Goal: Task Accomplishment & Management: Complete application form

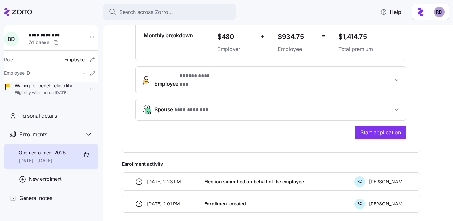
scroll to position [208, 0]
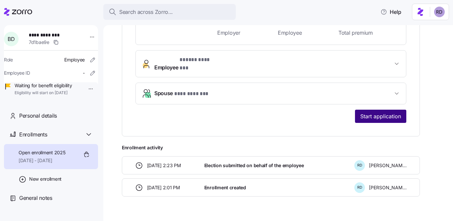
click at [380, 113] on span "Start application" at bounding box center [380, 117] width 41 height 8
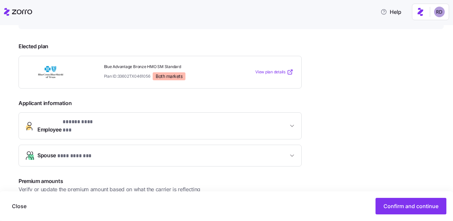
scroll to position [128, 0]
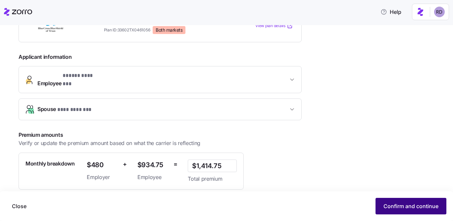
click at [400, 207] on span "Confirm and continue" at bounding box center [410, 207] width 55 height 8
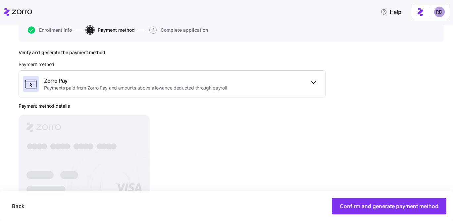
scroll to position [94, 0]
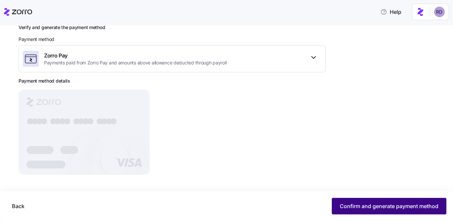
click at [381, 207] on span "Confirm and generate payment method" at bounding box center [389, 207] width 99 height 8
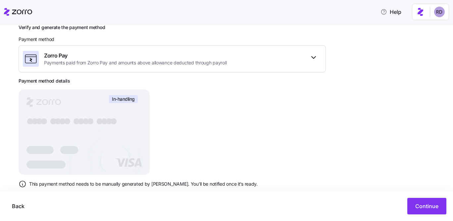
scroll to position [107, 0]
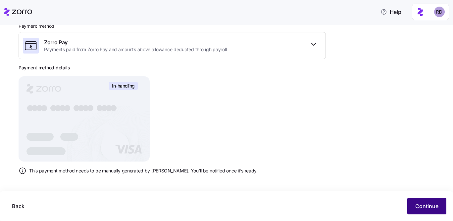
click at [425, 207] on span "Continue" at bounding box center [426, 207] width 23 height 8
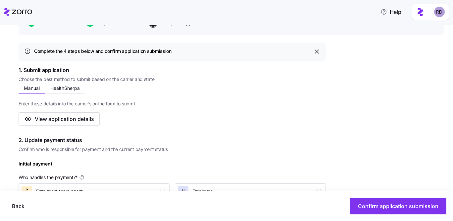
scroll to position [150, 0]
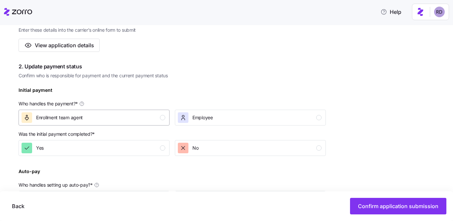
click at [152, 112] on button "Enrollment team agent" at bounding box center [94, 118] width 151 height 16
click at [152, 143] on div "Yes" at bounding box center [94, 148] width 144 height 11
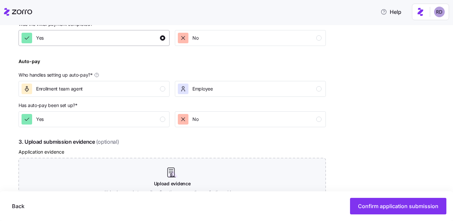
scroll to position [269, 0]
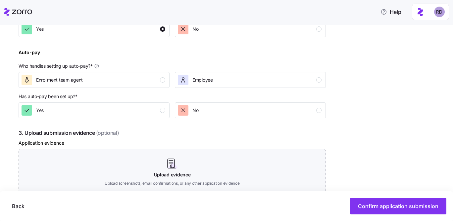
click at [153, 89] on div "Auto-pay Who handles setting up auto-pay? * Enrollment team agent Employee" at bounding box center [172, 68] width 313 height 45
click at [153, 86] on button "Enrollment team agent" at bounding box center [94, 80] width 151 height 16
click at [151, 109] on div "Yes" at bounding box center [94, 110] width 144 height 11
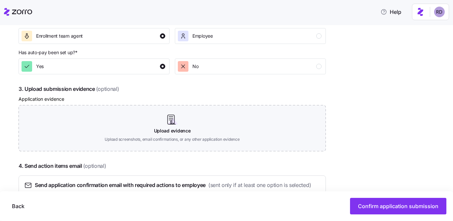
scroll to position [359, 0]
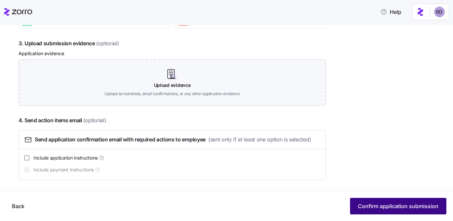
click at [400, 209] on span "Confirm application submission" at bounding box center [398, 207] width 80 height 8
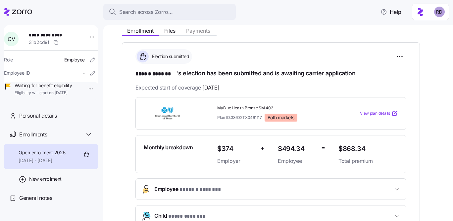
scroll to position [218, 0]
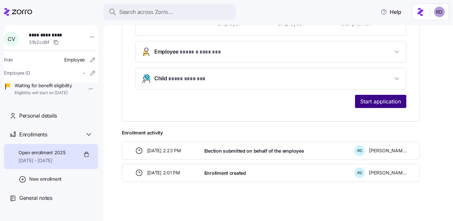
click at [372, 105] on button "Start application" at bounding box center [380, 101] width 51 height 13
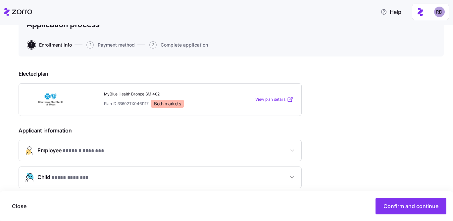
scroll to position [177, 0]
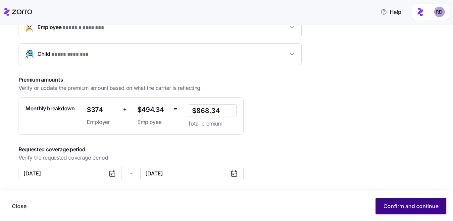
click at [405, 203] on span "Confirm and continue" at bounding box center [410, 207] width 55 height 8
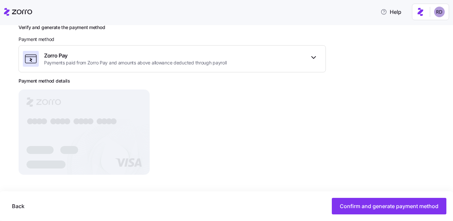
scroll to position [94, 0]
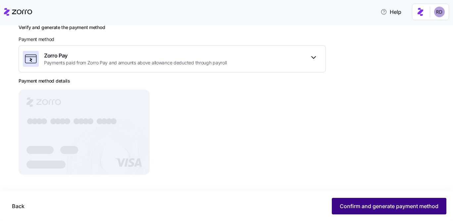
click at [337, 210] on button "Confirm and generate payment method" at bounding box center [389, 206] width 115 height 17
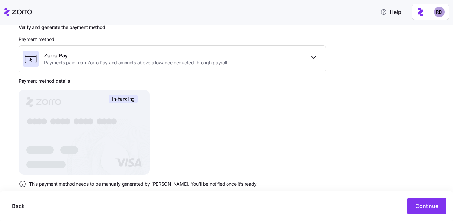
scroll to position [107, 0]
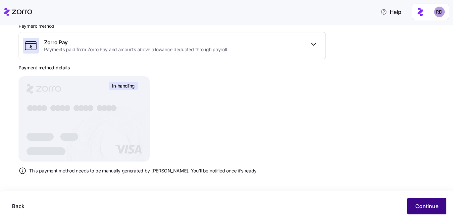
click at [422, 206] on span "Continue" at bounding box center [426, 207] width 23 height 8
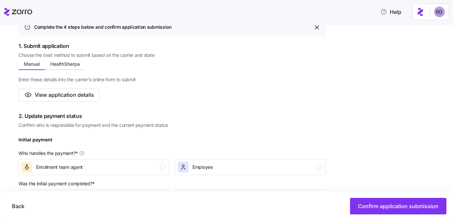
scroll to position [136, 0]
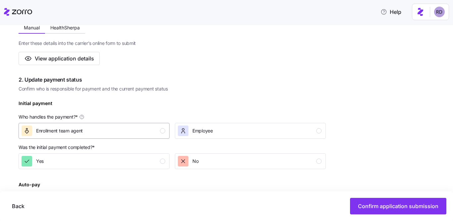
click at [131, 135] on div "Enrollment team agent" at bounding box center [94, 131] width 144 height 11
click at [130, 159] on div "Yes" at bounding box center [94, 161] width 144 height 11
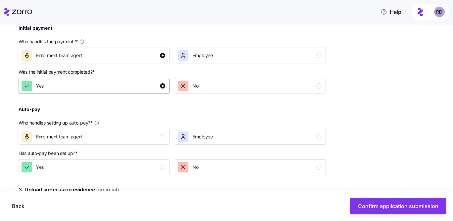
scroll to position [224, 0]
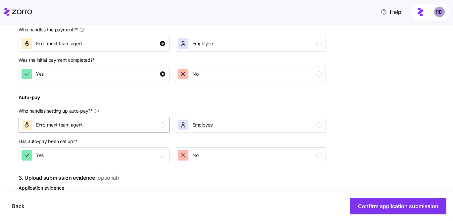
click at [145, 130] on div "Enrollment team agent" at bounding box center [94, 125] width 144 height 11
click at [143, 158] on div "Yes" at bounding box center [94, 155] width 144 height 11
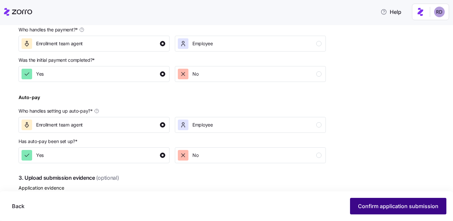
click at [364, 203] on span "Confirm application submission" at bounding box center [398, 207] width 80 height 8
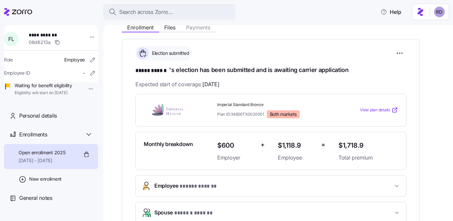
scroll to position [245, 0]
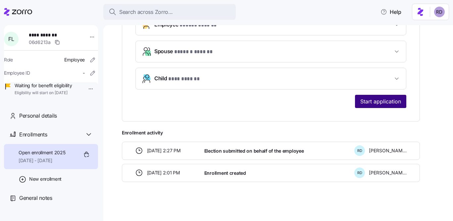
click at [384, 104] on span "Start application" at bounding box center [380, 102] width 41 height 8
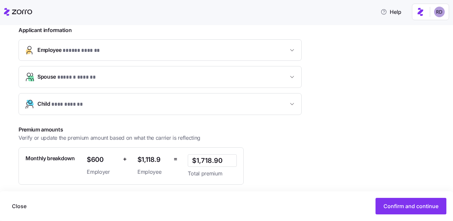
scroll to position [205, 0]
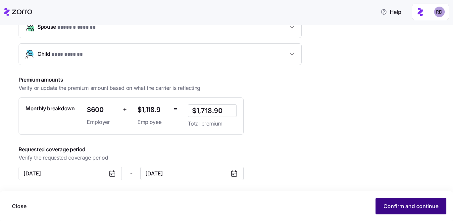
click at [398, 207] on span "Confirm and continue" at bounding box center [410, 207] width 55 height 8
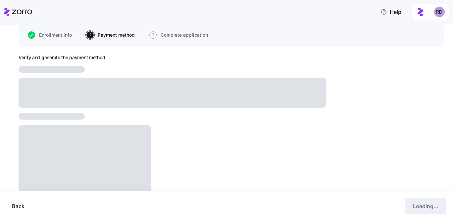
scroll to position [94, 0]
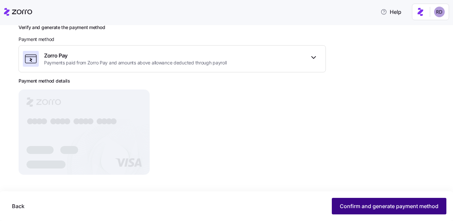
click at [391, 211] on button "Confirm and generate payment method" at bounding box center [389, 206] width 115 height 17
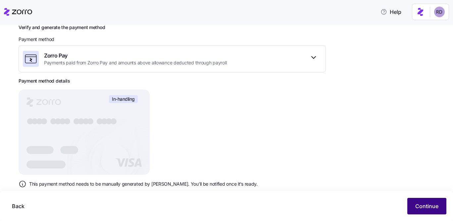
click at [413, 211] on button "Continue" at bounding box center [426, 206] width 39 height 17
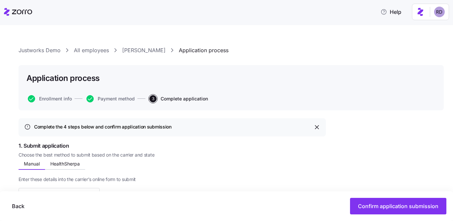
scroll to position [141, 0]
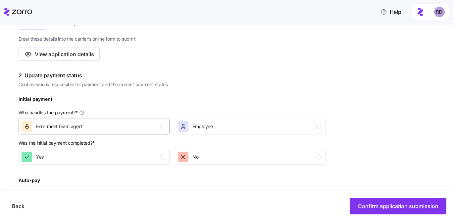
click at [95, 128] on div "Enrollment team agent" at bounding box center [94, 126] width 144 height 11
click at [99, 152] on div "Yes" at bounding box center [94, 157] width 144 height 11
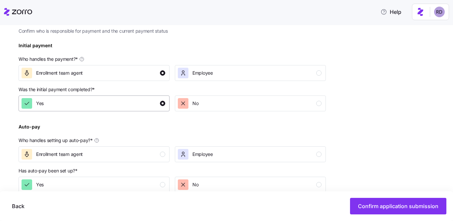
scroll to position [284, 0]
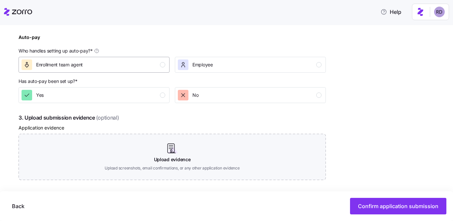
click at [144, 61] on div "Enrollment team agent" at bounding box center [94, 65] width 144 height 11
click at [140, 97] on div "Yes" at bounding box center [94, 95] width 144 height 11
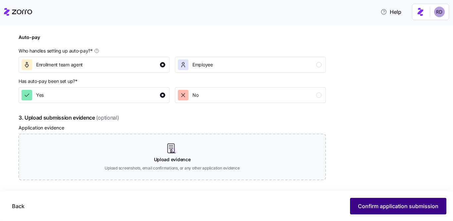
click at [374, 208] on span "Confirm application submission" at bounding box center [398, 207] width 80 height 8
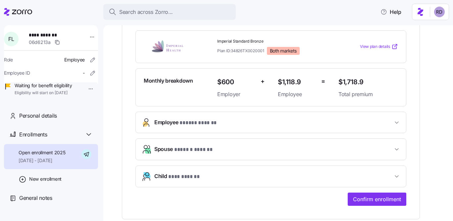
scroll to position [178, 0]
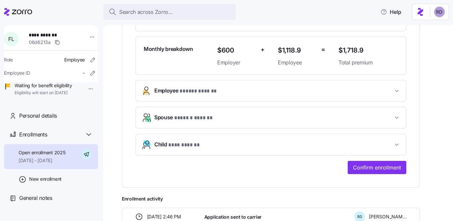
click at [376, 174] on div "**********" at bounding box center [271, 66] width 298 height 244
click at [376, 173] on button "Confirm enrollment" at bounding box center [377, 167] width 59 height 13
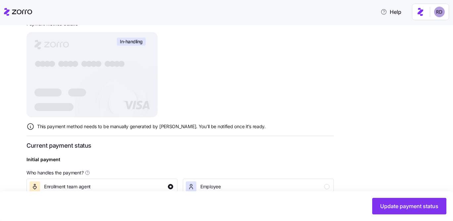
scroll to position [176, 0]
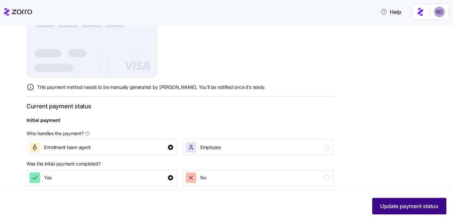
click at [394, 203] on span "Update payment status" at bounding box center [409, 207] width 58 height 8
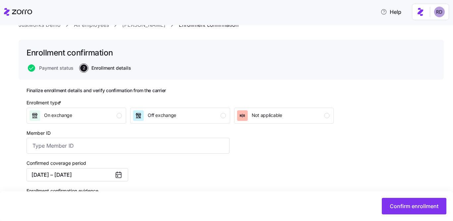
scroll to position [65, 0]
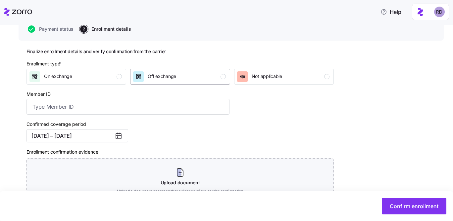
click at [189, 76] on div "Off exchange" at bounding box center [179, 77] width 92 height 11
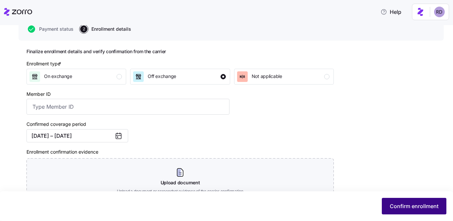
click at [388, 201] on button "Confirm enrollment" at bounding box center [414, 206] width 65 height 17
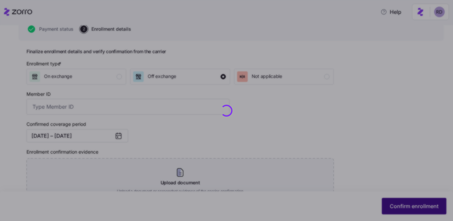
checkbox input "false"
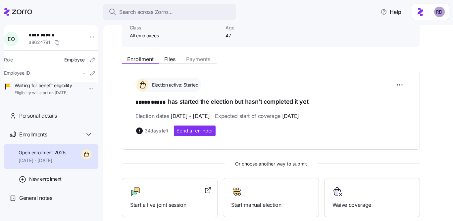
scroll to position [125, 0]
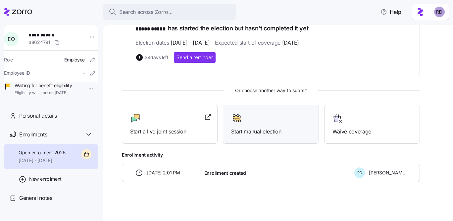
click at [275, 123] on div "Start manual election" at bounding box center [270, 124] width 79 height 23
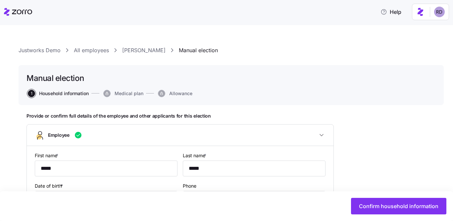
type input "All employees"
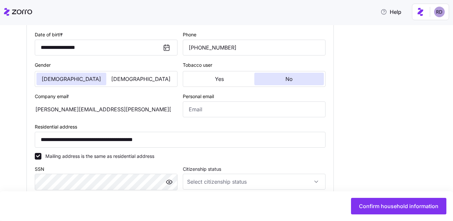
scroll to position [323, 0]
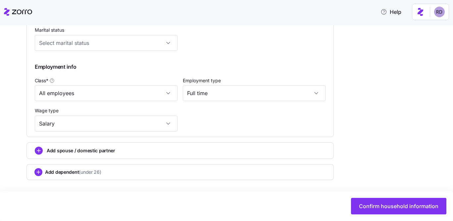
click at [94, 150] on span "Add spouse / domestic partner" at bounding box center [81, 151] width 69 height 7
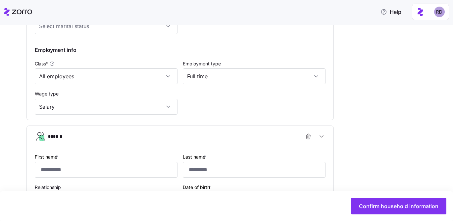
scroll to position [364, 0]
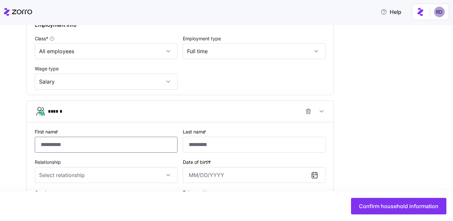
click at [71, 147] on input "First name *" at bounding box center [106, 145] width 143 height 16
type input "*******"
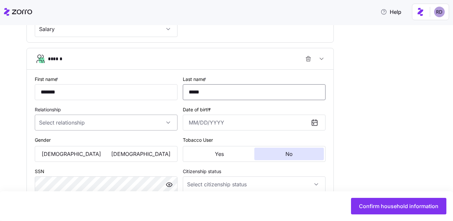
type input "*****"
click at [79, 127] on input "Relationship" at bounding box center [106, 123] width 143 height 16
click at [79, 147] on div "Spouse" at bounding box center [105, 145] width 137 height 14
type input "Spouse"
click at [191, 122] on input "Date of birth *" at bounding box center [254, 123] width 143 height 16
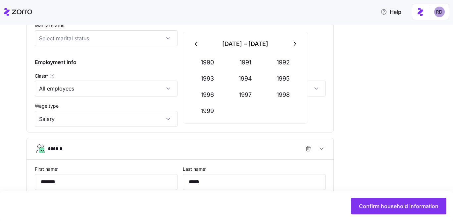
scroll to position [480, 0]
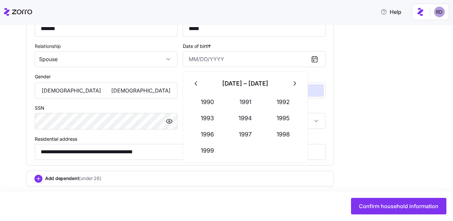
click at [192, 84] on button "button" at bounding box center [196, 84] width 16 height 16
click at [206, 104] on button "1980" at bounding box center [208, 102] width 38 height 16
click at [286, 127] on button "Sep" at bounding box center [284, 135] width 38 height 16
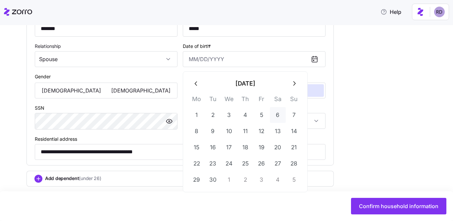
click at [278, 109] on button "6" at bounding box center [278, 115] width 16 height 16
type input "September 6, 1980"
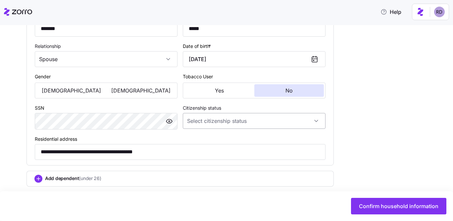
scroll to position [489, 0]
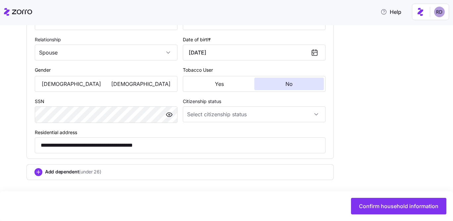
click at [98, 173] on span "(under 26)" at bounding box center [90, 172] width 22 height 7
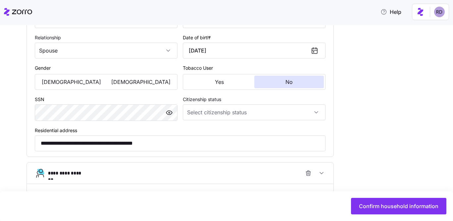
scroll to position [559, 0]
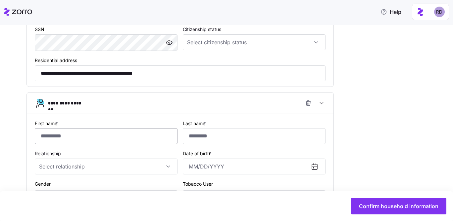
click at [88, 134] on input "First name *" at bounding box center [106, 136] width 143 height 16
type input "*****"
click at [82, 168] on input "Relationship" at bounding box center [106, 167] width 143 height 16
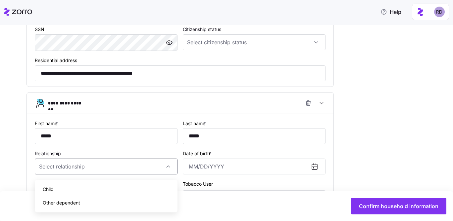
click at [84, 190] on div "Child" at bounding box center [105, 190] width 137 height 14
type input "Child"
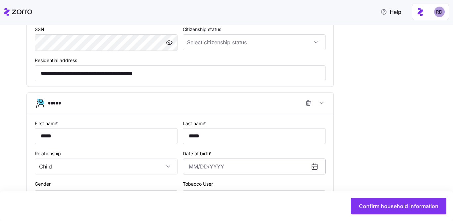
click at [201, 171] on input "Date of birth *" at bounding box center [254, 167] width 143 height 16
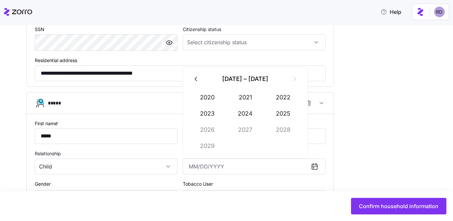
click at [198, 82] on icon "button" at bounding box center [196, 78] width 7 height 7
click at [215, 112] on button "2003" at bounding box center [208, 114] width 38 height 16
click at [216, 119] on button "Apr" at bounding box center [208, 114] width 38 height 16
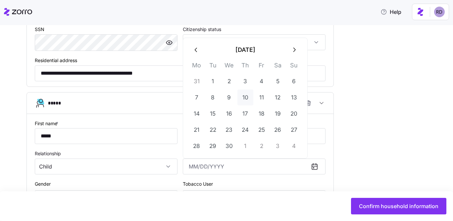
click at [245, 99] on button "10" at bounding box center [245, 98] width 16 height 16
type input "April 10, 2003"
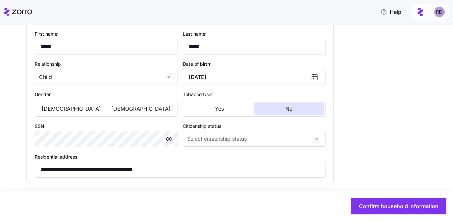
scroll to position [658, 0]
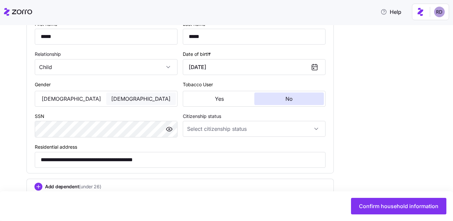
click at [114, 99] on button "[DEMOGRAPHIC_DATA]" at bounding box center [141, 99] width 70 height 13
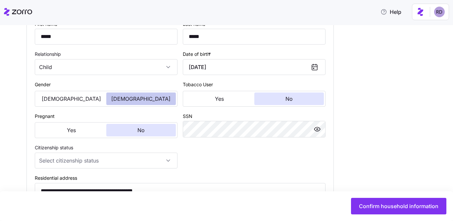
scroll to position [707, 0]
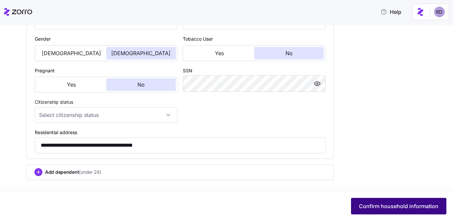
click at [409, 202] on button "Confirm household information" at bounding box center [398, 206] width 95 height 17
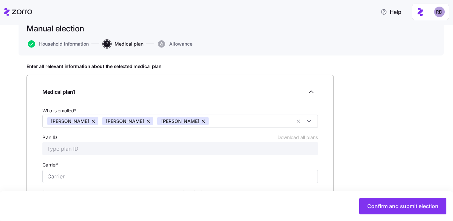
scroll to position [117, 0]
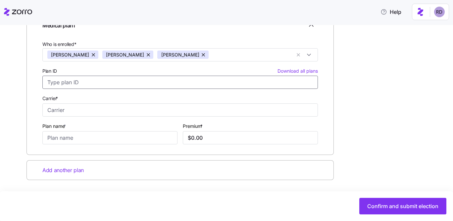
click at [103, 81] on input "Plan ID Download all plans" at bounding box center [179, 82] width 275 height 13
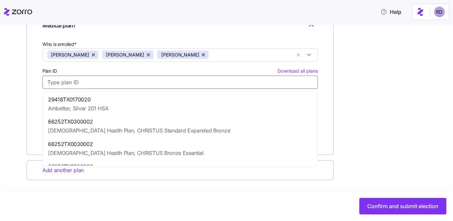
click at [99, 102] on span "29418TX0170020" at bounding box center [78, 100] width 60 height 8
type input "29418TX0170020"
type input "Ambetter"
type input "Silver 201 HSA"
type input "$1,049.11"
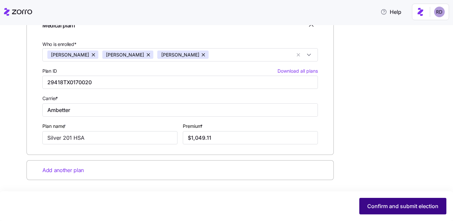
click at [391, 210] on span "Confirm and submit election" at bounding box center [402, 207] width 71 height 8
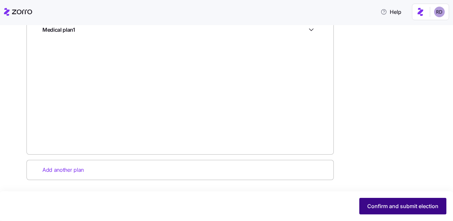
scroll to position [0, 0]
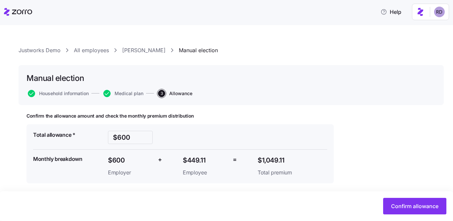
scroll to position [3, 0]
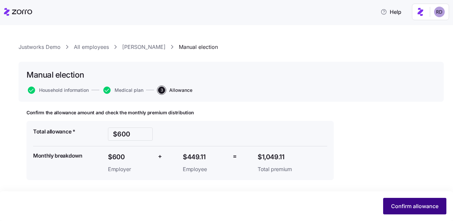
click at [417, 208] on span "Confirm allowance" at bounding box center [414, 207] width 47 height 8
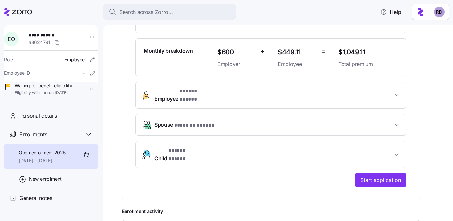
scroll to position [245, 0]
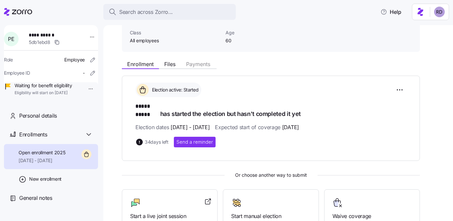
scroll to position [125, 0]
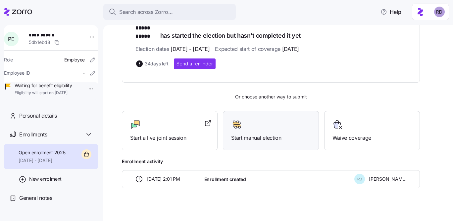
click at [287, 134] on span "Start manual election" at bounding box center [270, 138] width 79 height 8
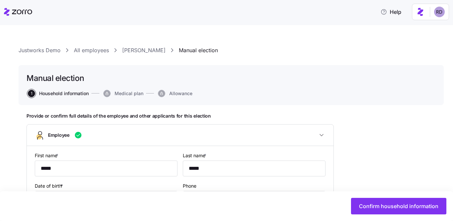
type input "All employees"
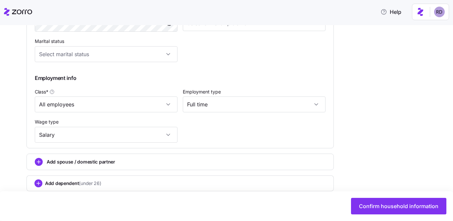
scroll to position [323, 0]
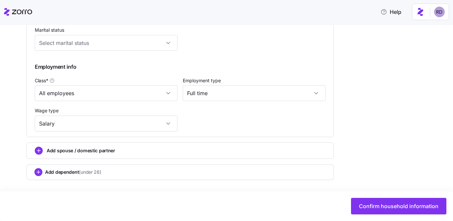
click at [108, 152] on span "Add spouse / domestic partner" at bounding box center [81, 151] width 69 height 7
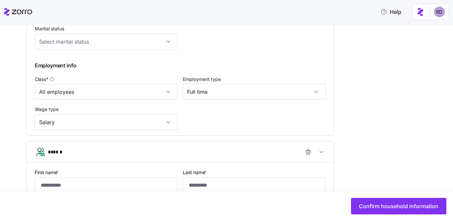
click at [83, 178] on div "First name *" at bounding box center [106, 181] width 143 height 25
click at [83, 182] on input "First name *" at bounding box center [106, 186] width 143 height 16
type input "****"
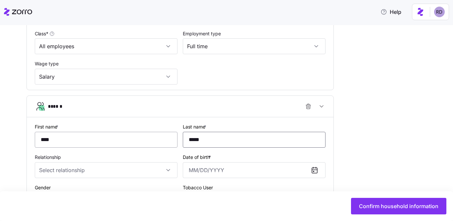
scroll to position [392, 0]
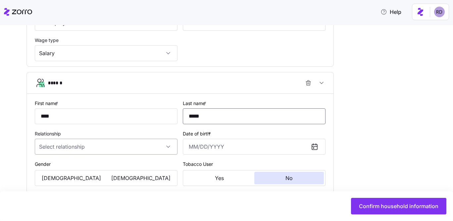
type input "*****"
click at [63, 144] on input "Relationship" at bounding box center [106, 147] width 143 height 16
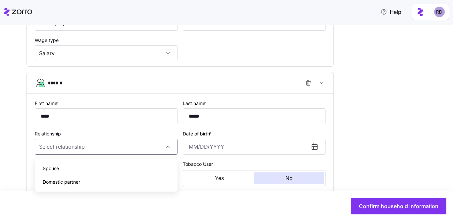
click at [64, 167] on div "Spouse" at bounding box center [105, 169] width 137 height 14
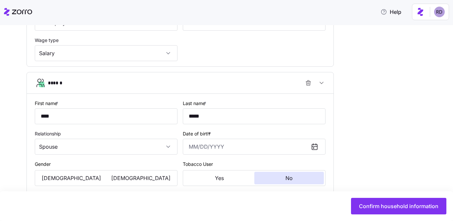
type input "Spouse"
click at [211, 144] on input "Date of birth *" at bounding box center [254, 147] width 143 height 16
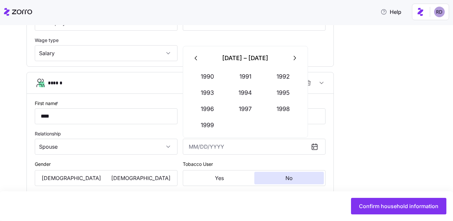
click at [201, 59] on button "button" at bounding box center [196, 58] width 16 height 16
click at [209, 77] on button "1980" at bounding box center [208, 77] width 38 height 16
click at [241, 77] on button "Feb" at bounding box center [245, 77] width 38 height 16
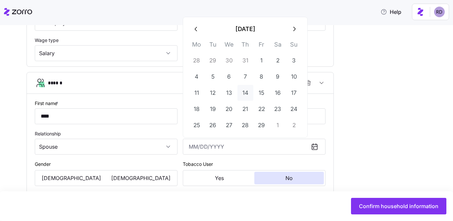
click at [240, 98] on button "14" at bounding box center [245, 93] width 16 height 16
type input "[DATE]"
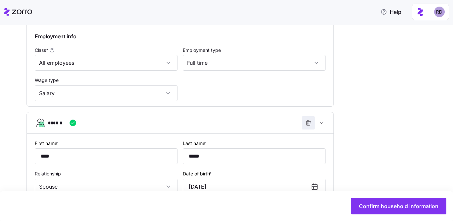
scroll to position [400, 0]
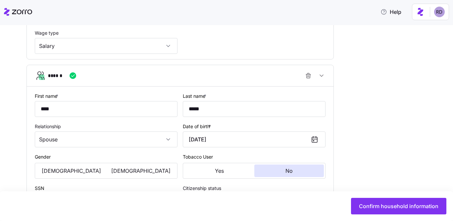
click at [313, 141] on icon at bounding box center [315, 140] width 8 height 8
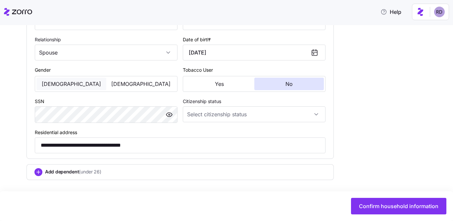
click at [96, 83] on button "[DEMOGRAPHIC_DATA]" at bounding box center [71, 84] width 70 height 13
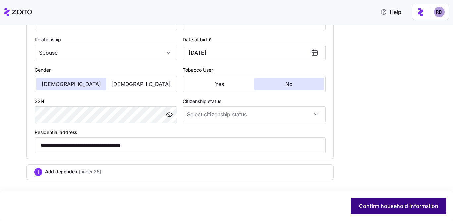
click at [401, 208] on span "Confirm household information" at bounding box center [398, 207] width 79 height 8
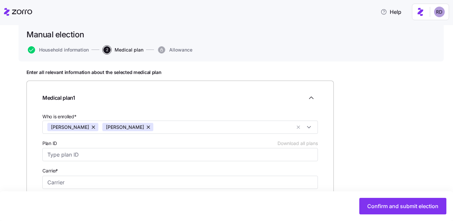
scroll to position [117, 0]
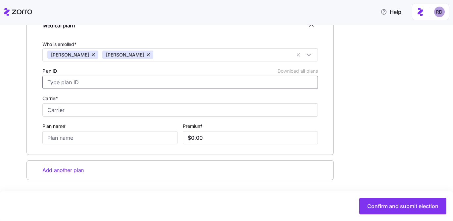
click at [69, 88] on input "Plan ID Download all plans" at bounding box center [179, 82] width 275 height 13
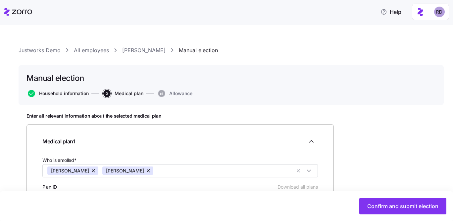
click at [69, 94] on span "Household information" at bounding box center [64, 93] width 50 height 5
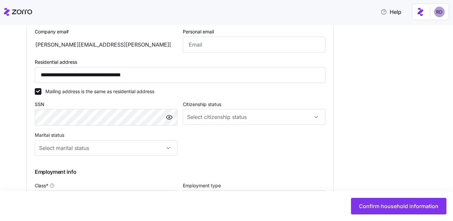
scroll to position [236, 0]
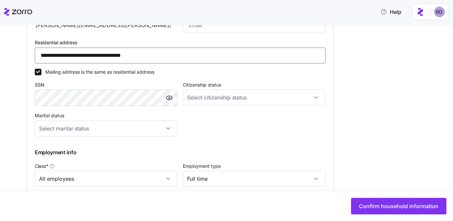
click at [120, 52] on input "**********" at bounding box center [180, 56] width 291 height 16
type input "**********"
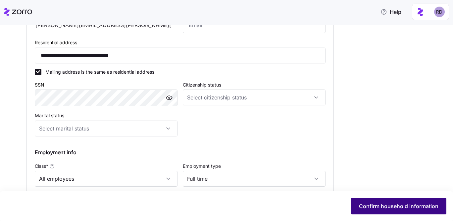
click at [398, 205] on span "Confirm household information" at bounding box center [398, 207] width 79 height 8
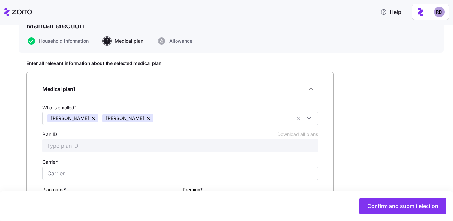
scroll to position [117, 0]
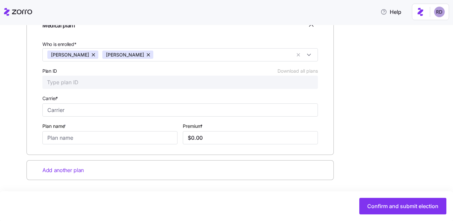
click at [135, 74] on div "Plan ID Download all plans" at bounding box center [179, 78] width 275 height 22
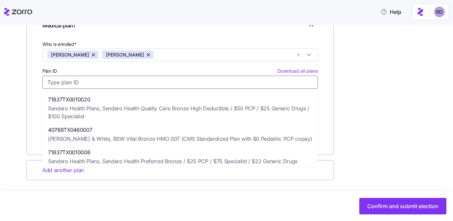
click at [132, 82] on input "Plan ID Download all plans" at bounding box center [179, 82] width 275 height 13
click at [121, 98] on span "71837TX0010020" at bounding box center [180, 100] width 264 height 8
type input "71837TX0010020"
type input "Sendero Health Plans"
type input "Sendero Health Quality Care Bronze High Deductible / $50 PCP / $25 Generic Drug…"
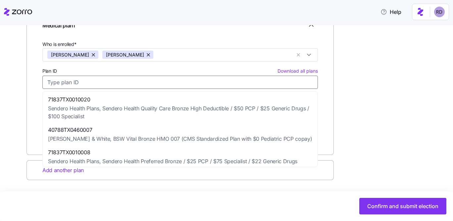
type input "$1,220.56"
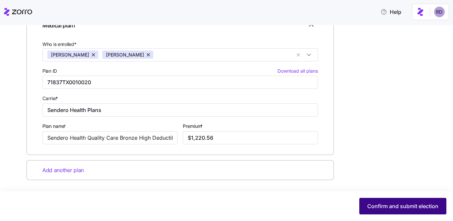
click at [399, 203] on span "Confirm and submit election" at bounding box center [402, 207] width 71 height 8
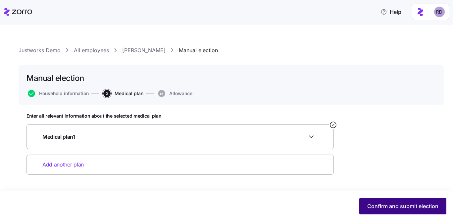
scroll to position [0, 0]
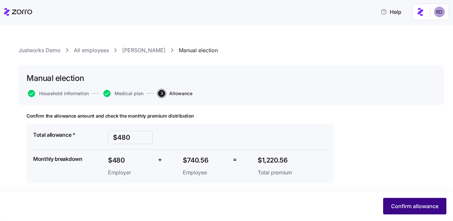
click at [411, 208] on span "Confirm allowance" at bounding box center [414, 207] width 47 height 8
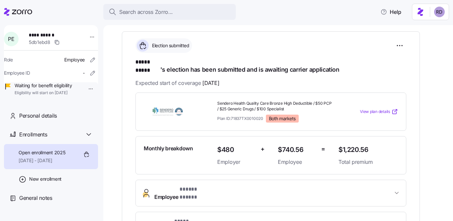
scroll to position [57, 0]
